Goal: Task Accomplishment & Management: Use online tool/utility

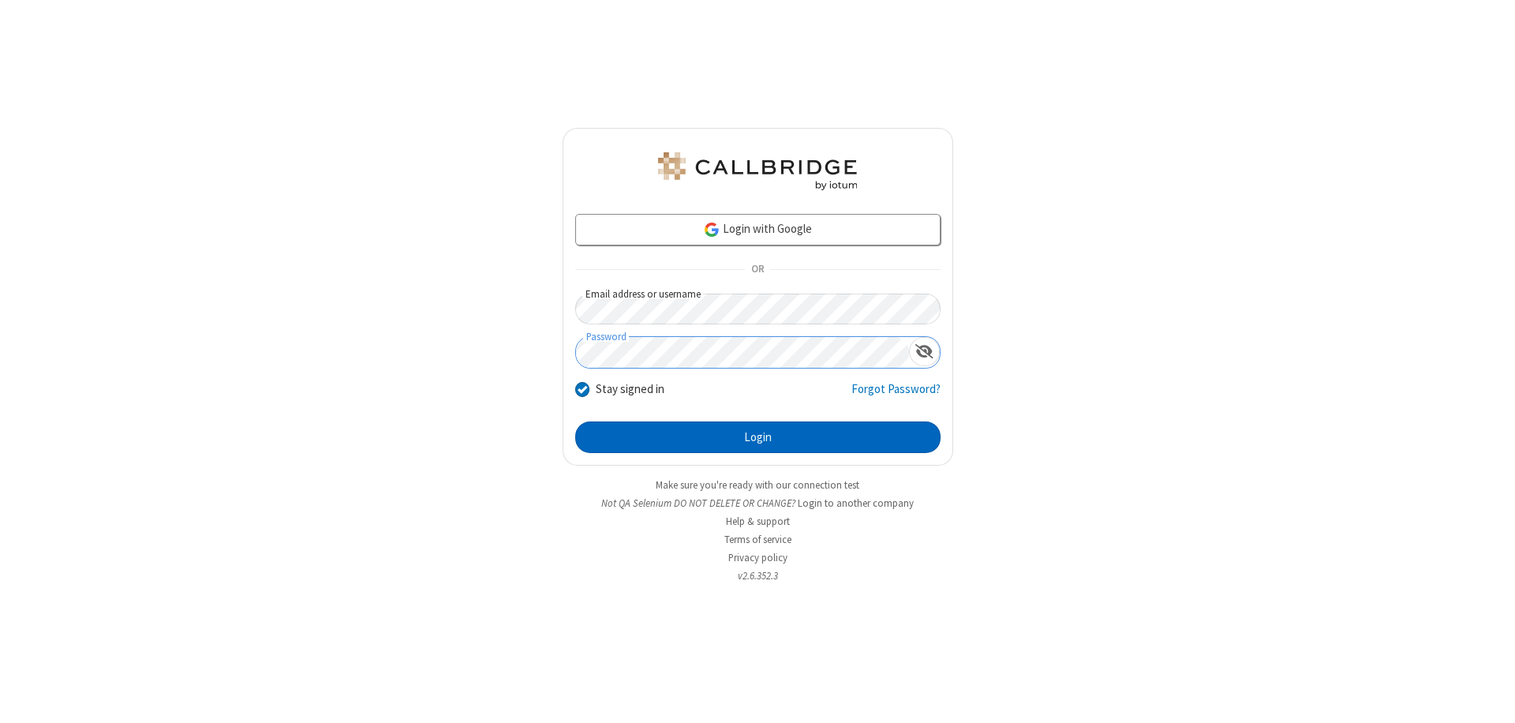
click at [758, 437] on button "Login" at bounding box center [757, 437] width 365 height 32
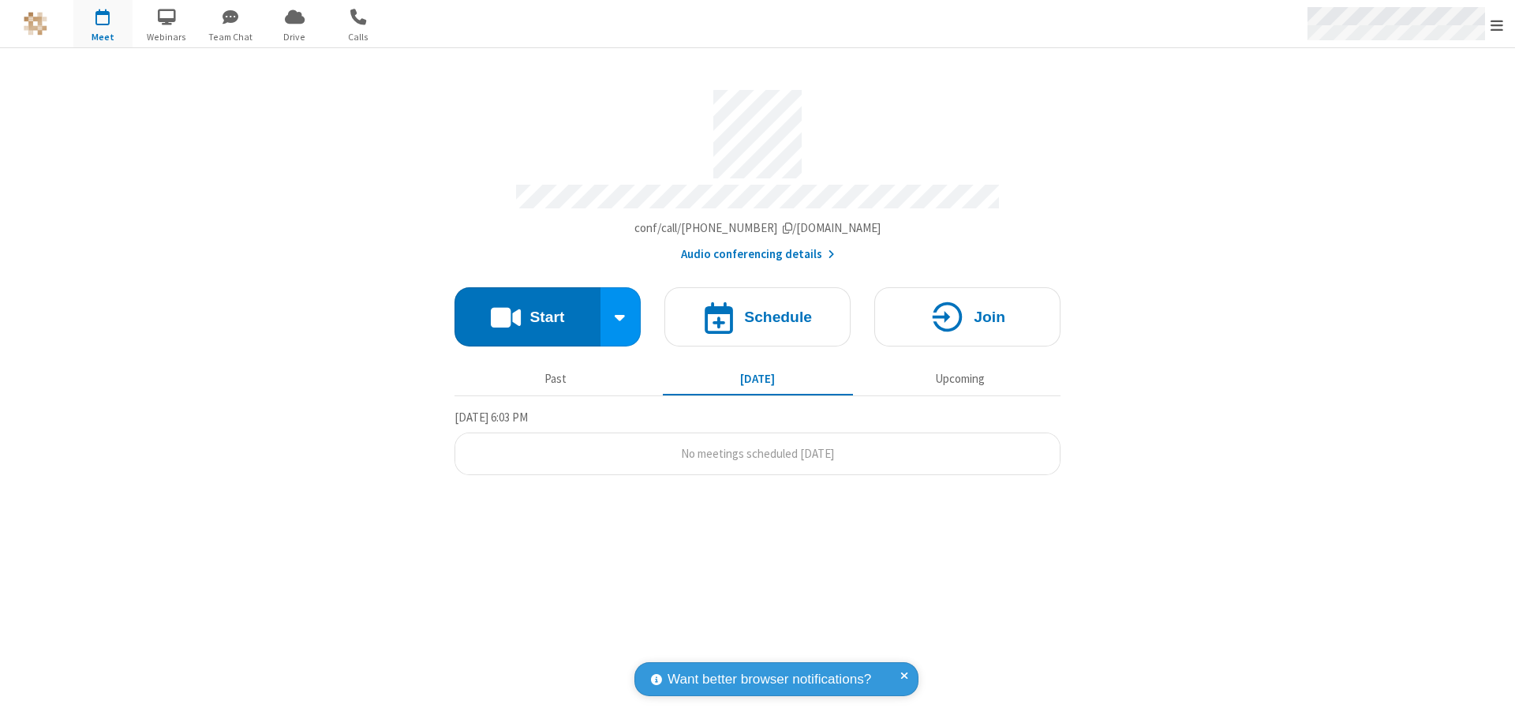
click at [1497, 24] on span "Open menu" at bounding box center [1497, 25] width 13 height 16
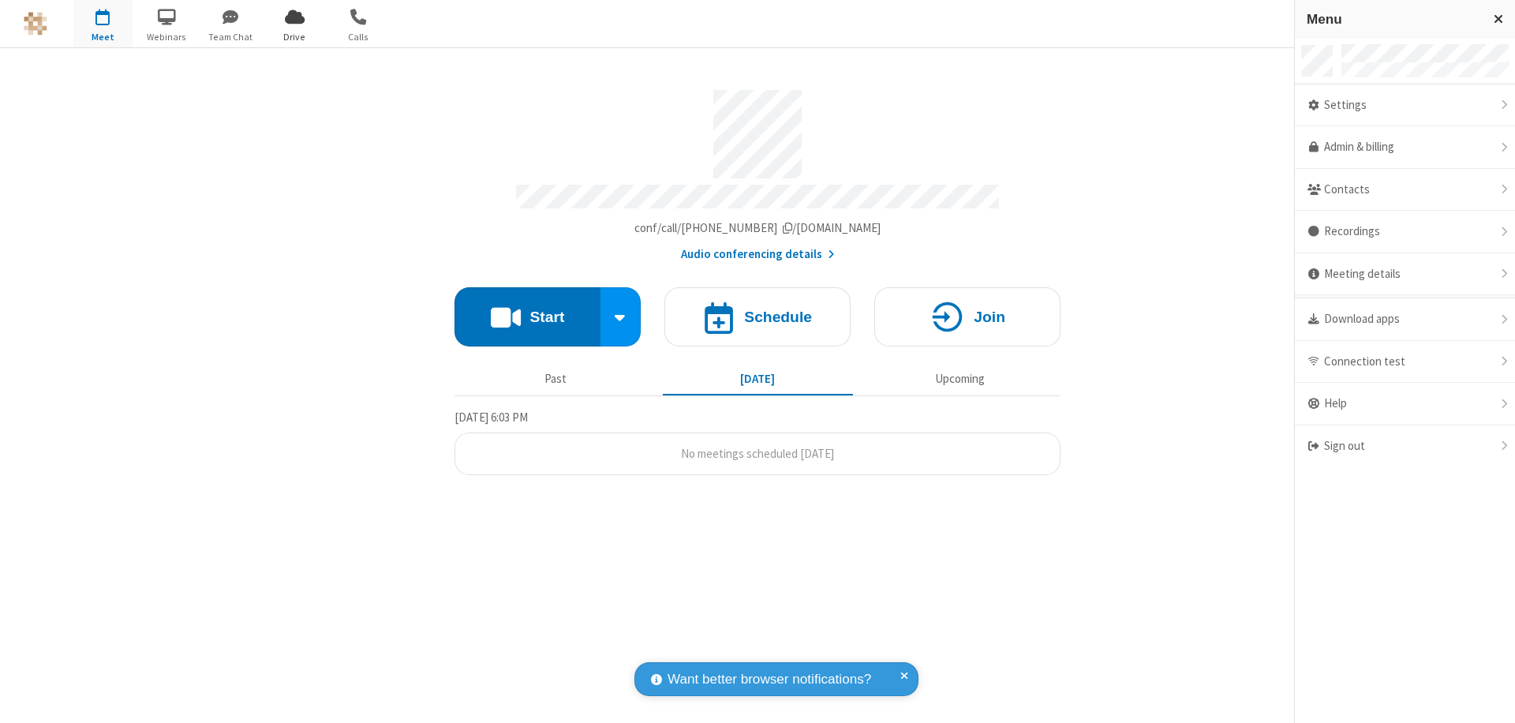
click at [294, 36] on span "Drive" at bounding box center [294, 37] width 59 height 14
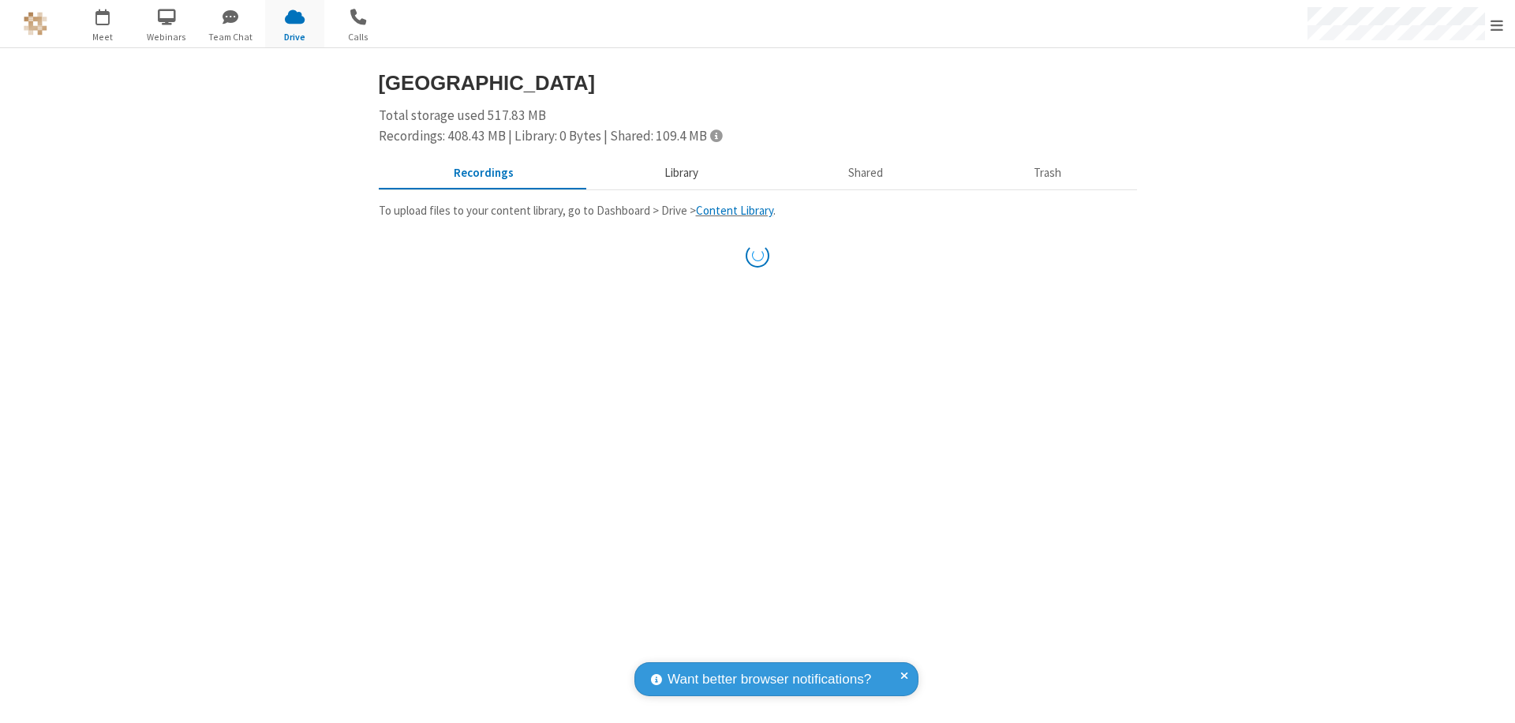
click at [679, 173] on button "Library" at bounding box center [681, 174] width 185 height 30
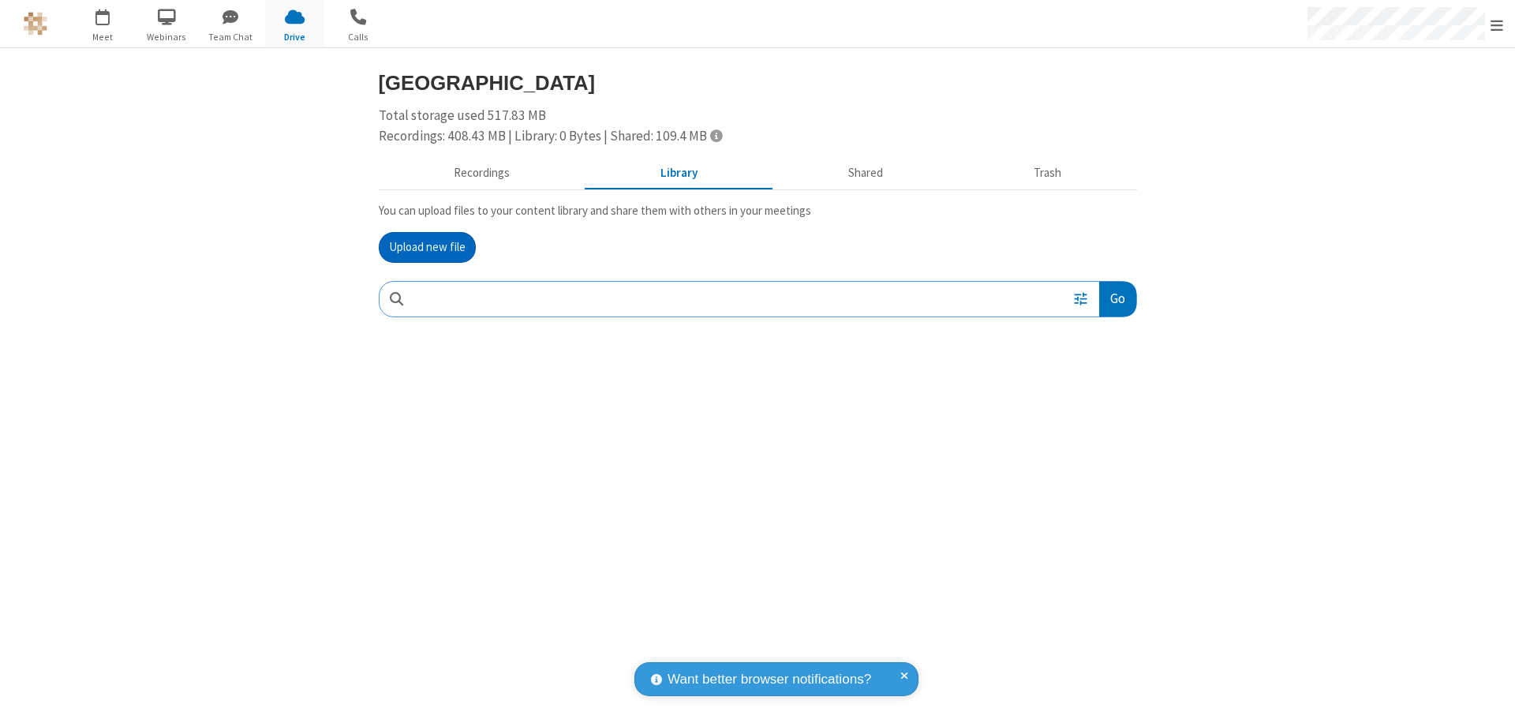
click at [427, 247] on button "Upload new file" at bounding box center [427, 248] width 97 height 32
